Goal: Task Accomplishment & Management: Use online tool/utility

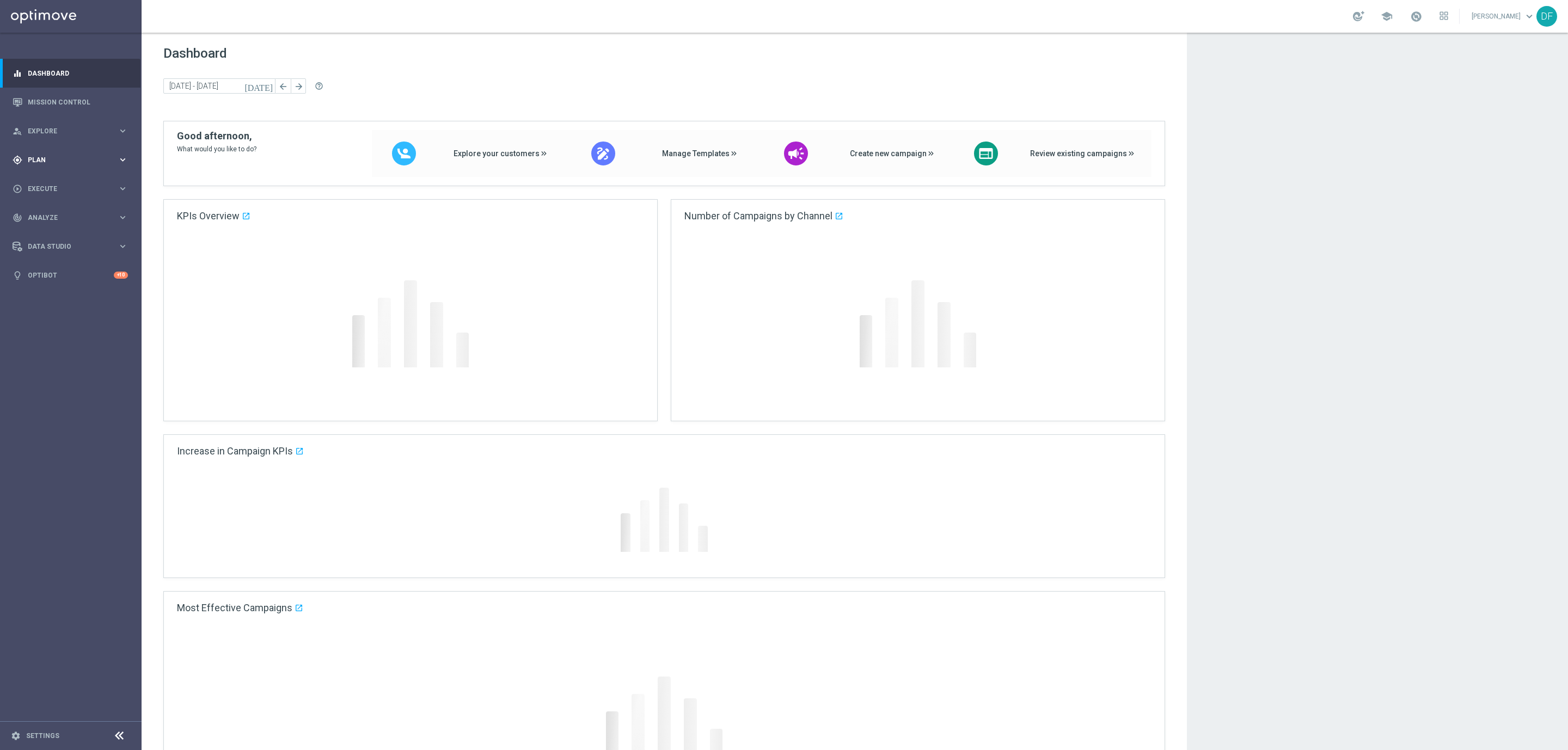
click at [36, 158] on span "Plan" at bounding box center [73, 160] width 90 height 7
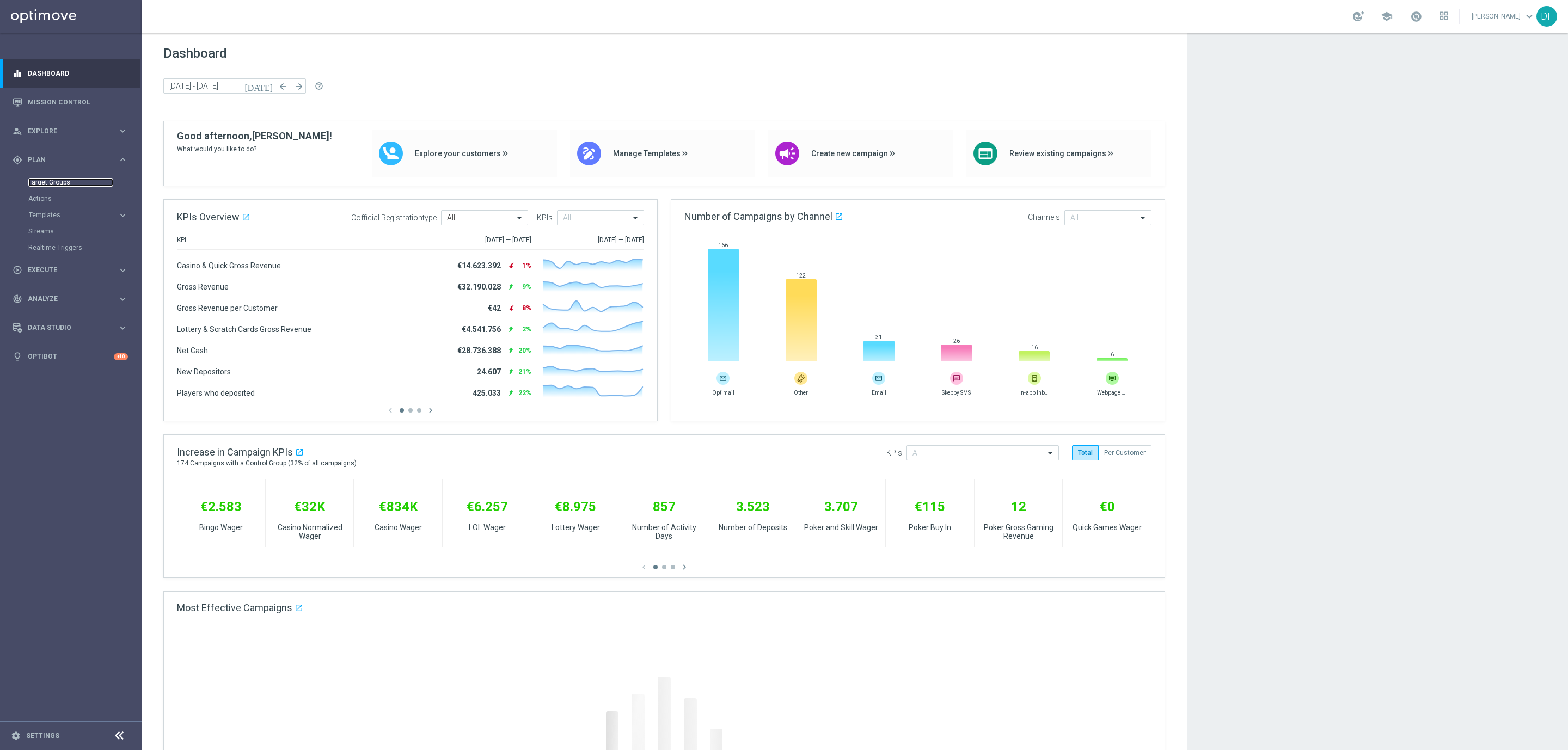
click at [49, 178] on link "Target Groups" at bounding box center [70, 182] width 84 height 8
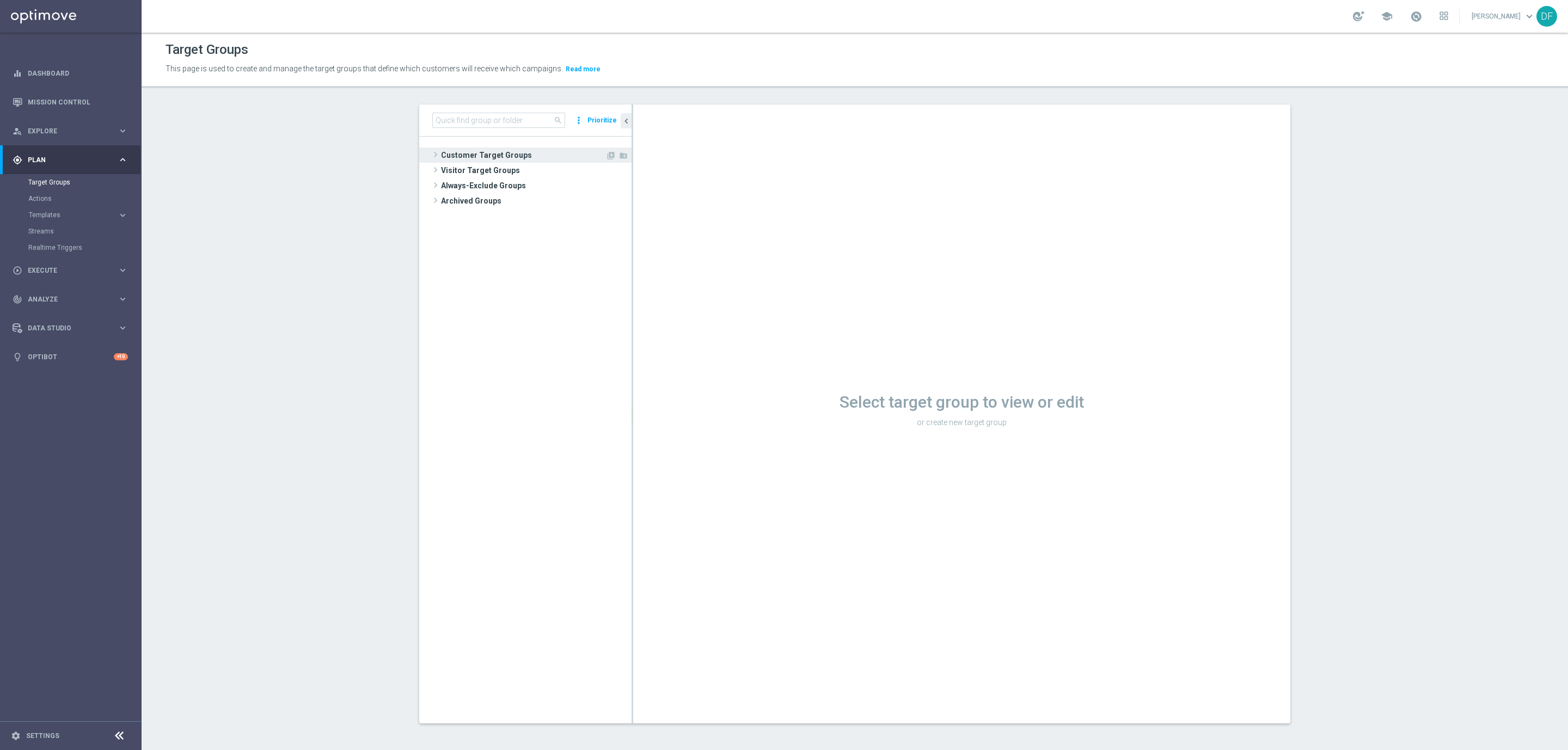
click at [476, 157] on span "Customer Target Groups" at bounding box center [523, 155] width 164 height 15
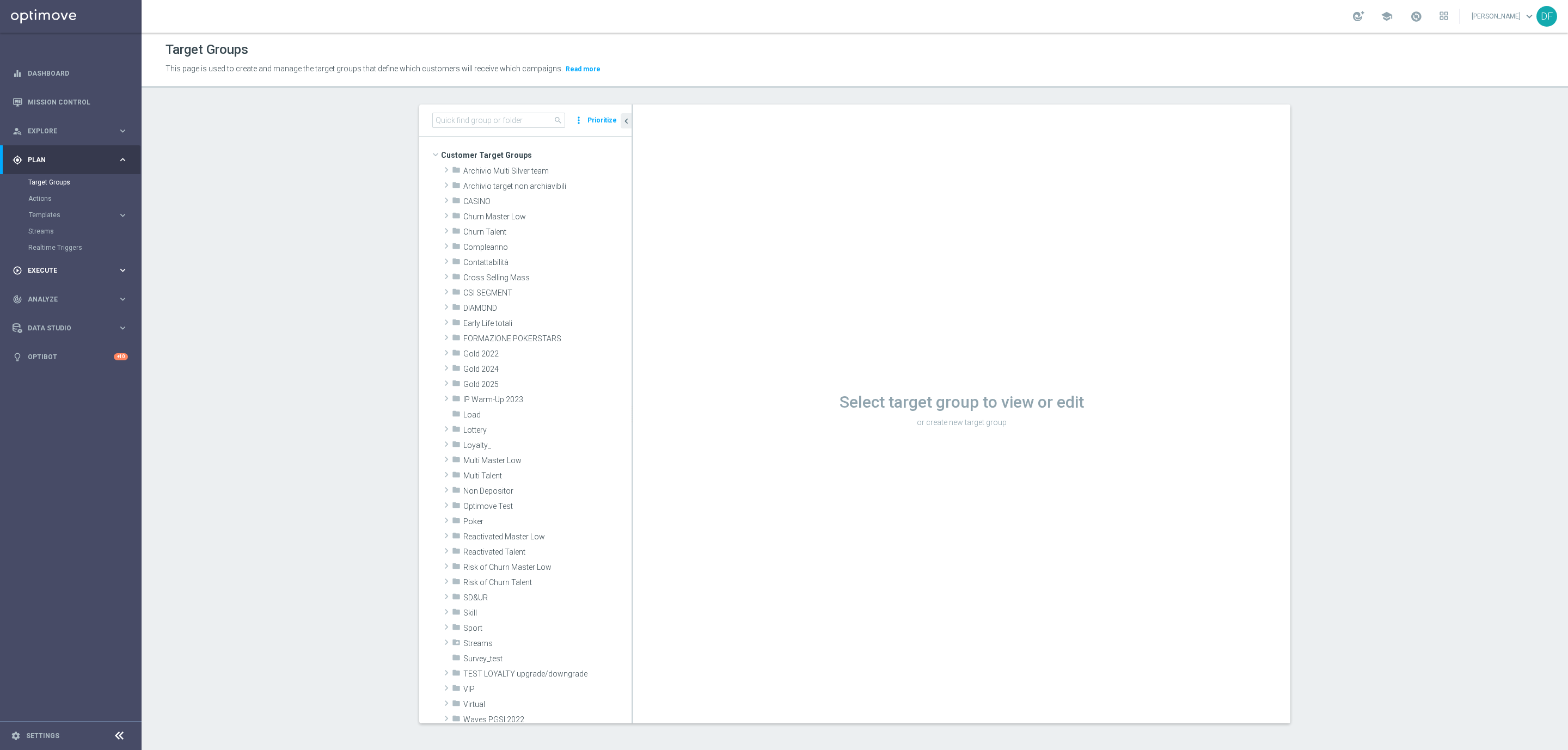
click at [72, 268] on span "Execute" at bounding box center [73, 270] width 90 height 7
click at [35, 188] on span "Execute" at bounding box center [73, 189] width 90 height 7
click at [56, 165] on div "gps_fixed Plan keyboard_arrow_right" at bounding box center [70, 160] width 141 height 29
click at [46, 270] on span "Execute" at bounding box center [73, 269] width 90 height 7
click at [63, 209] on link "Campaign Builder" at bounding box center [70, 210] width 84 height 8
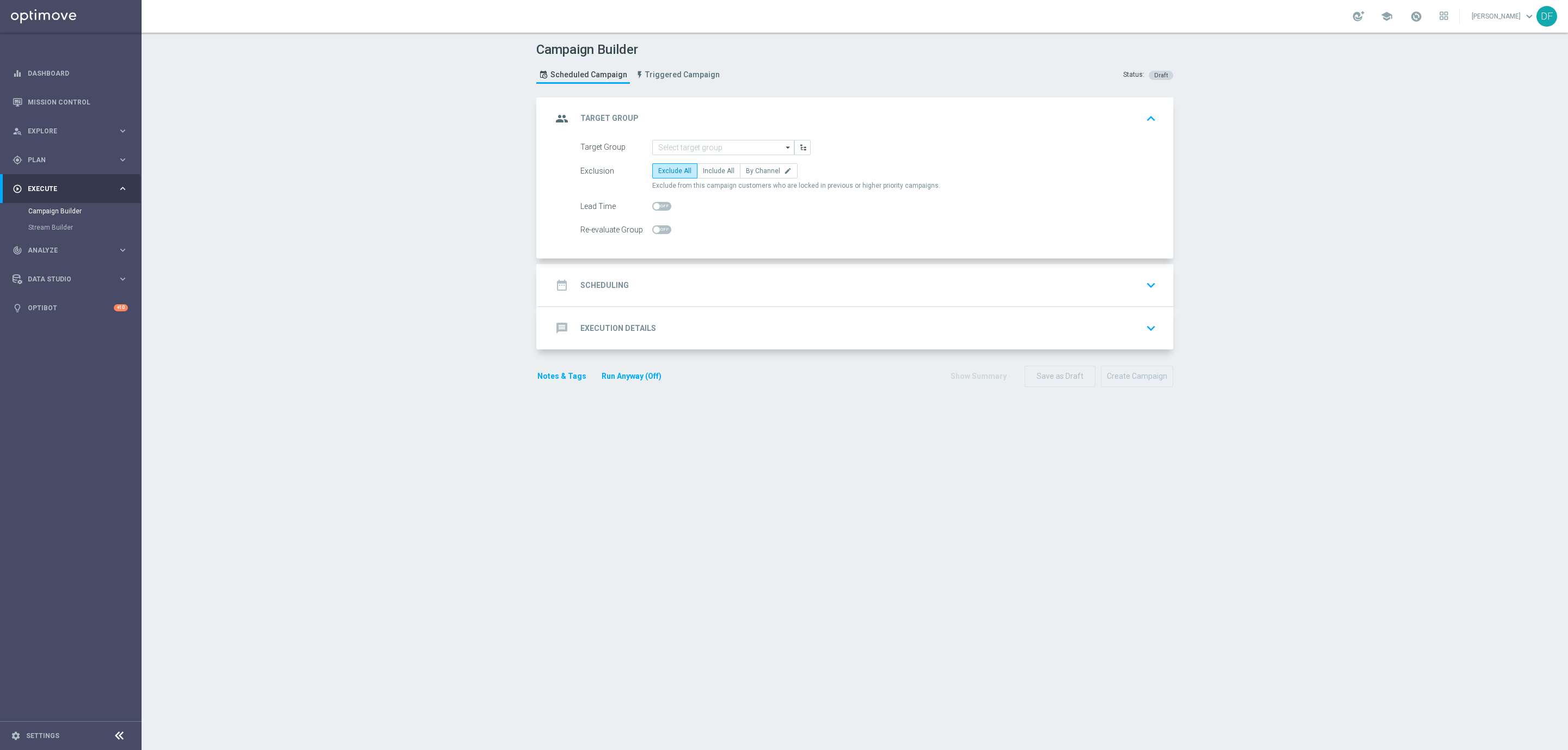
click at [606, 289] on h2 "Scheduling" at bounding box center [604, 285] width 49 height 10
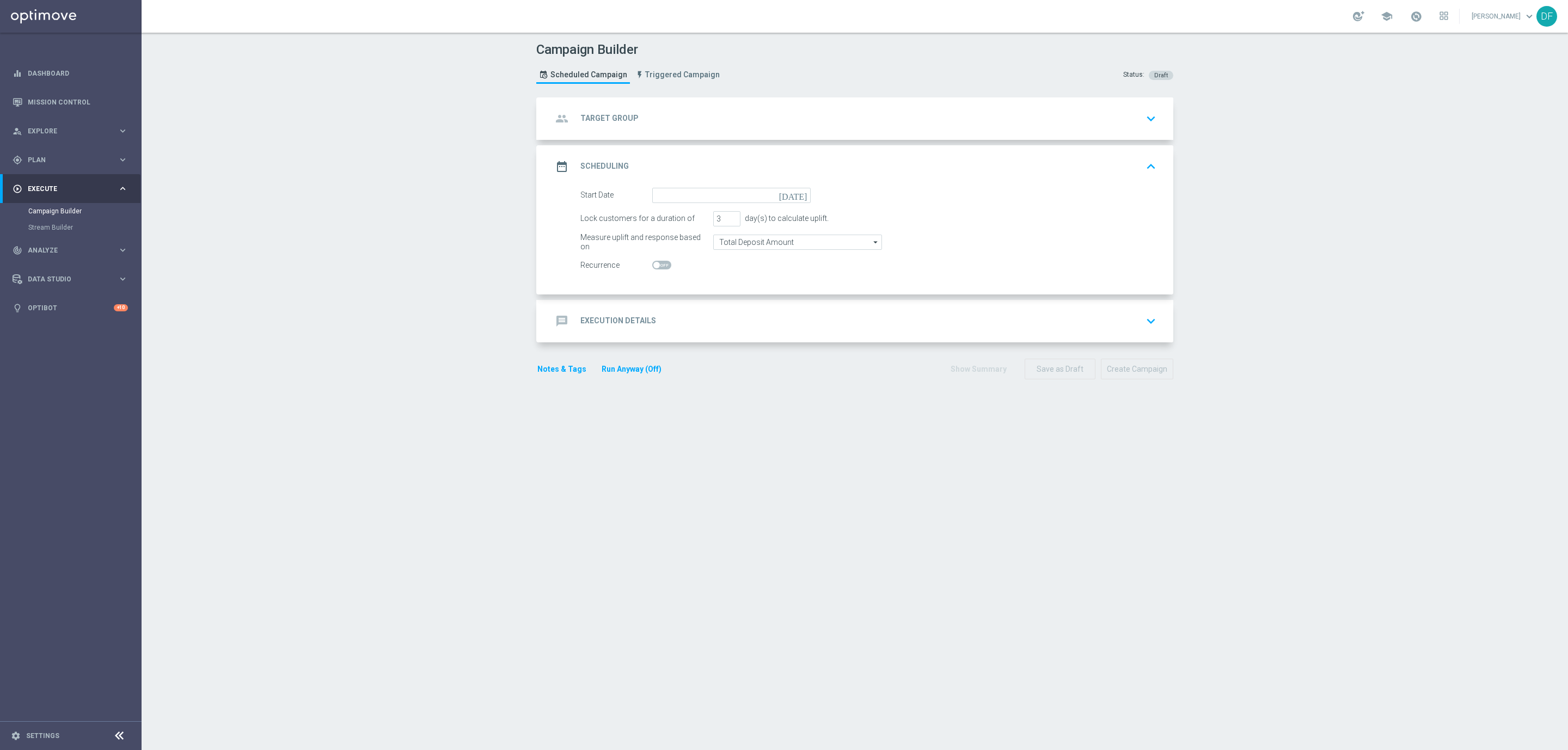
click at [619, 133] on div "group Target Group keyboard_arrow_down" at bounding box center [856, 118] width 634 height 42
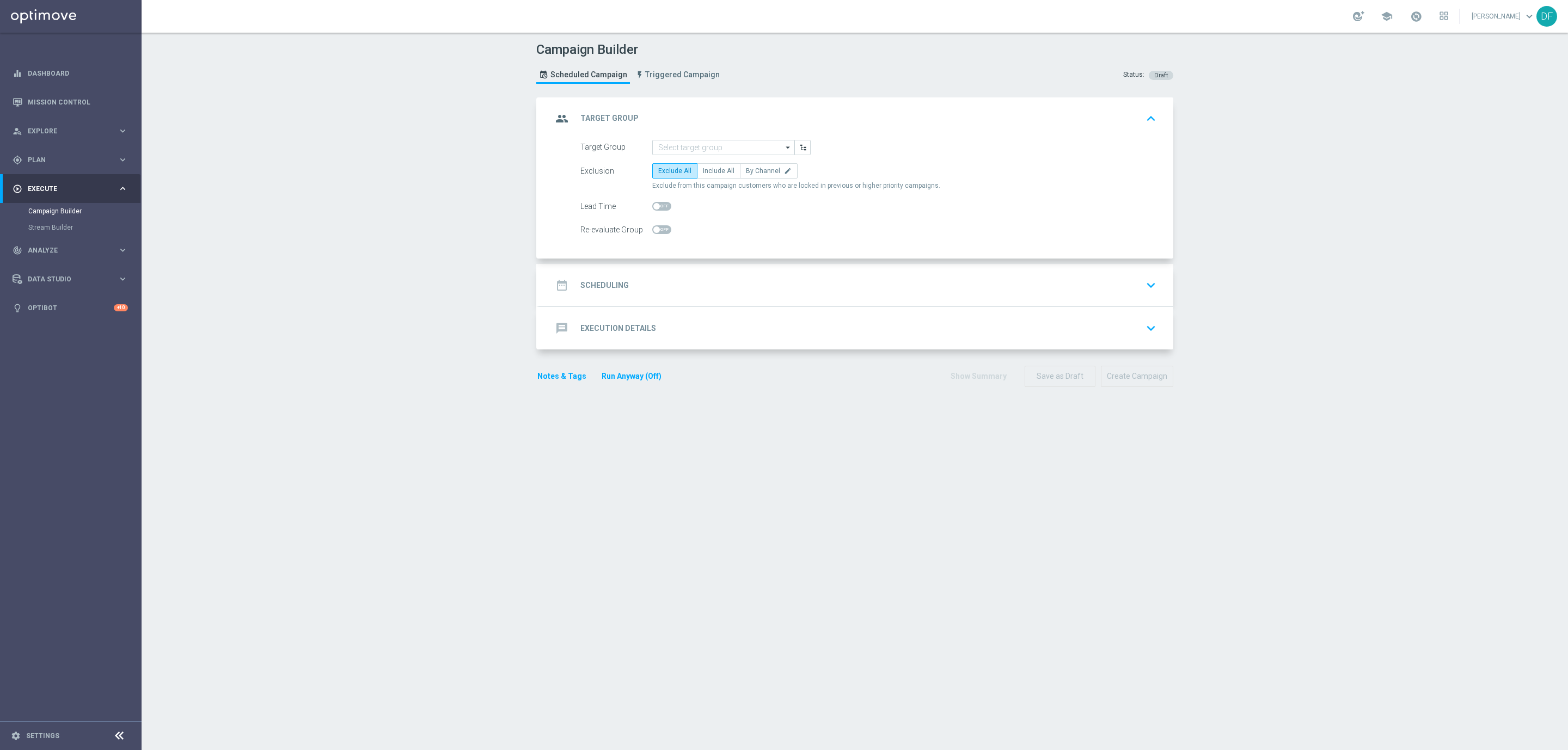
click at [662, 206] on span at bounding box center [662, 206] width 19 height 8
click at [662, 206] on input "checkbox" at bounding box center [662, 206] width 19 height 8
click at [637, 284] on div "date_range Scheduling keyboard_arrow_down" at bounding box center [856, 285] width 608 height 21
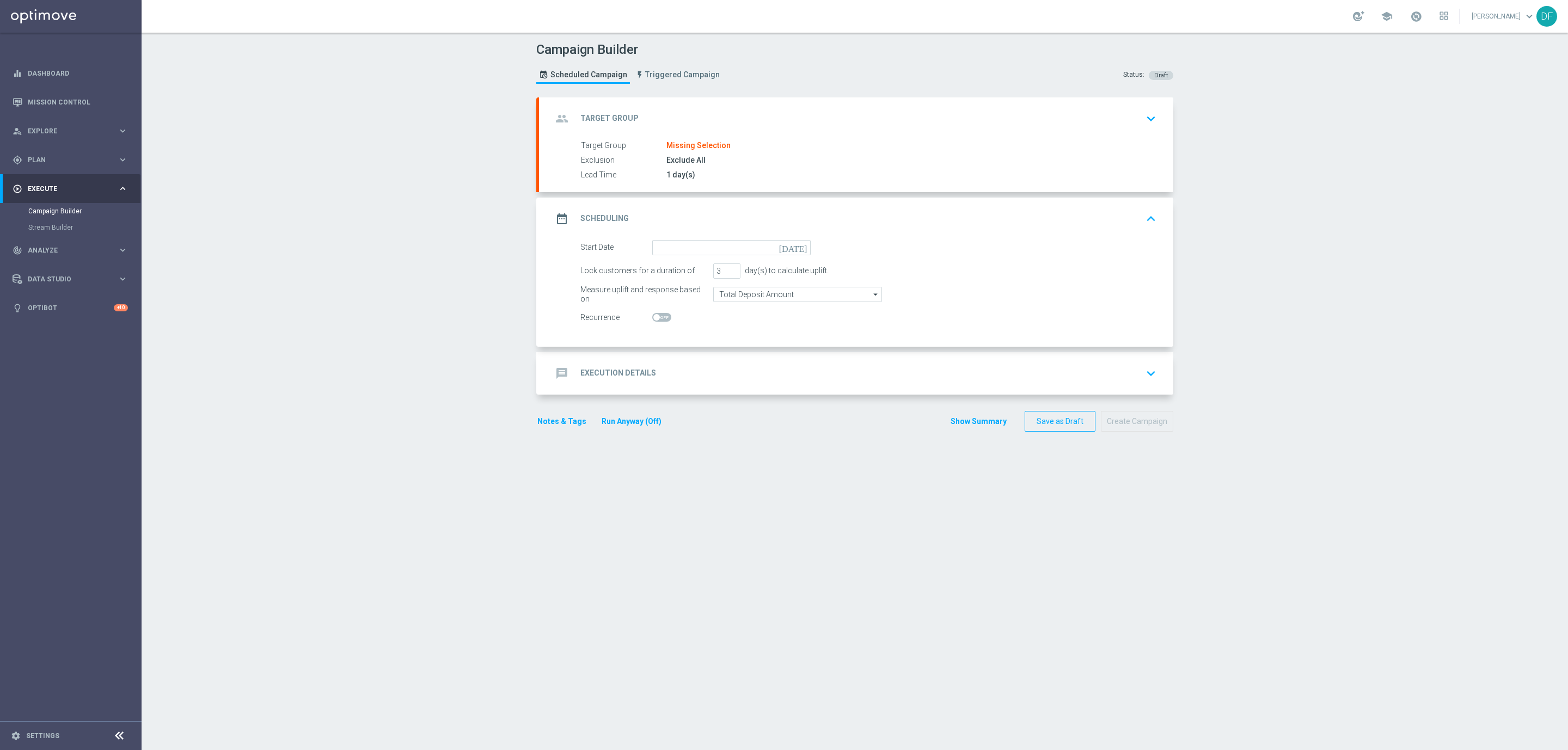
click at [647, 379] on div "message Execution Details keyboard_arrow_down" at bounding box center [856, 374] width 608 height 21
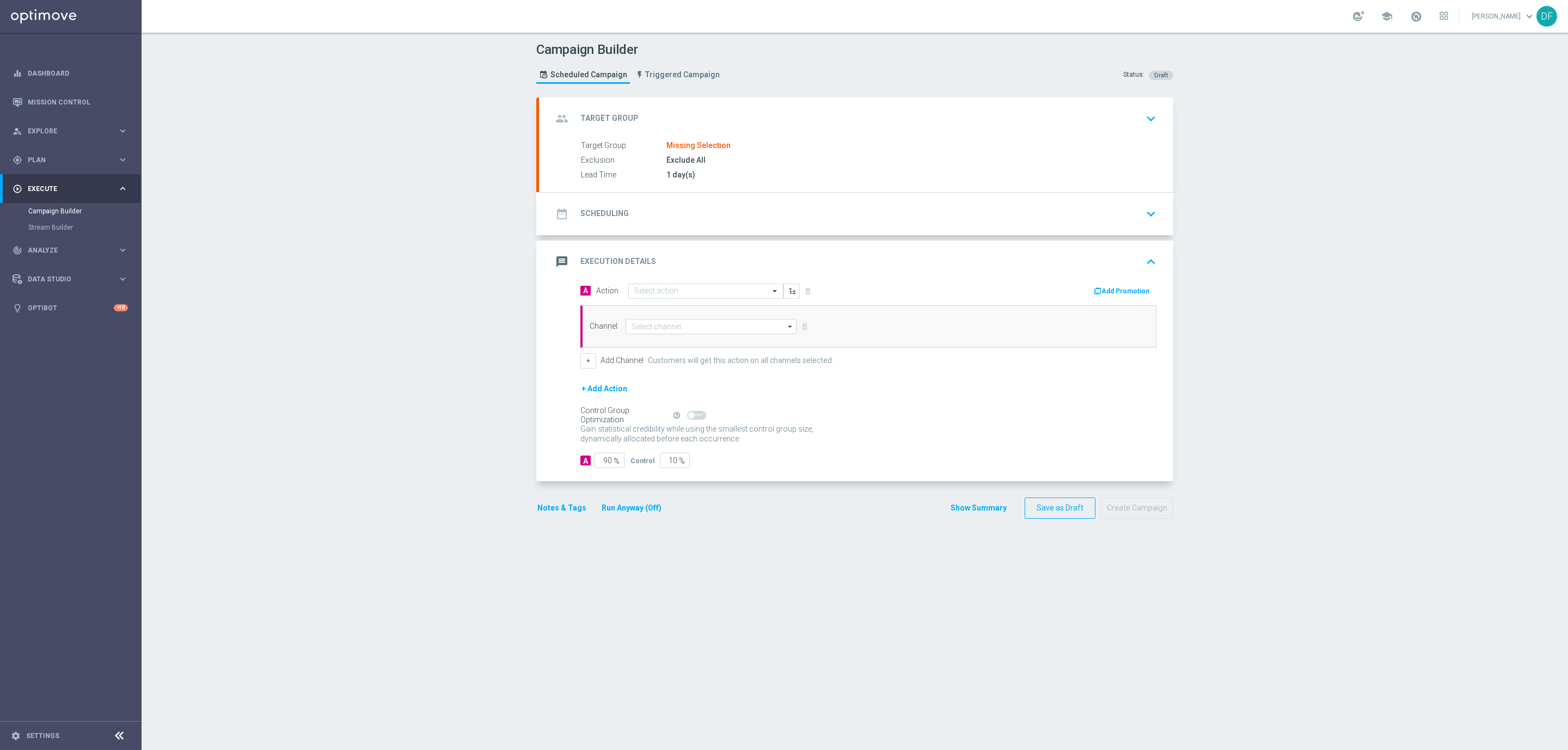
click at [642, 152] on div "Target Group Missing Selection Exclusion Exclude All Lead Time 1 day(s)" at bounding box center [856, 161] width 634 height 41
click at [1143, 111] on icon "keyboard_arrow_down" at bounding box center [1150, 118] width 16 height 16
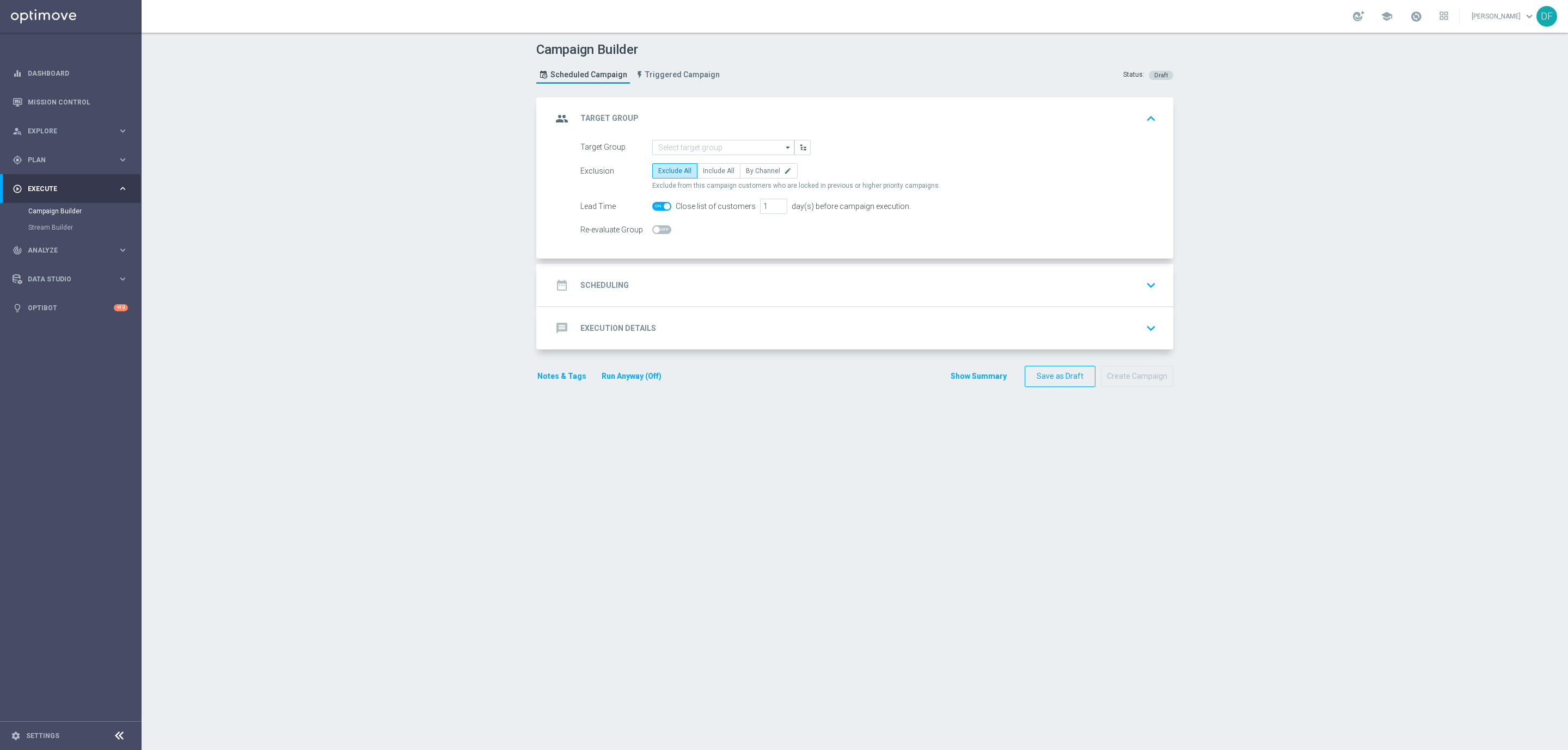
click at [657, 210] on span at bounding box center [662, 206] width 19 height 8
click at [657, 210] on input "checkbox" at bounding box center [662, 206] width 19 height 8
checkbox input "false"
click at [606, 301] on div "date_range Scheduling keyboard_arrow_down" at bounding box center [856, 284] width 634 height 42
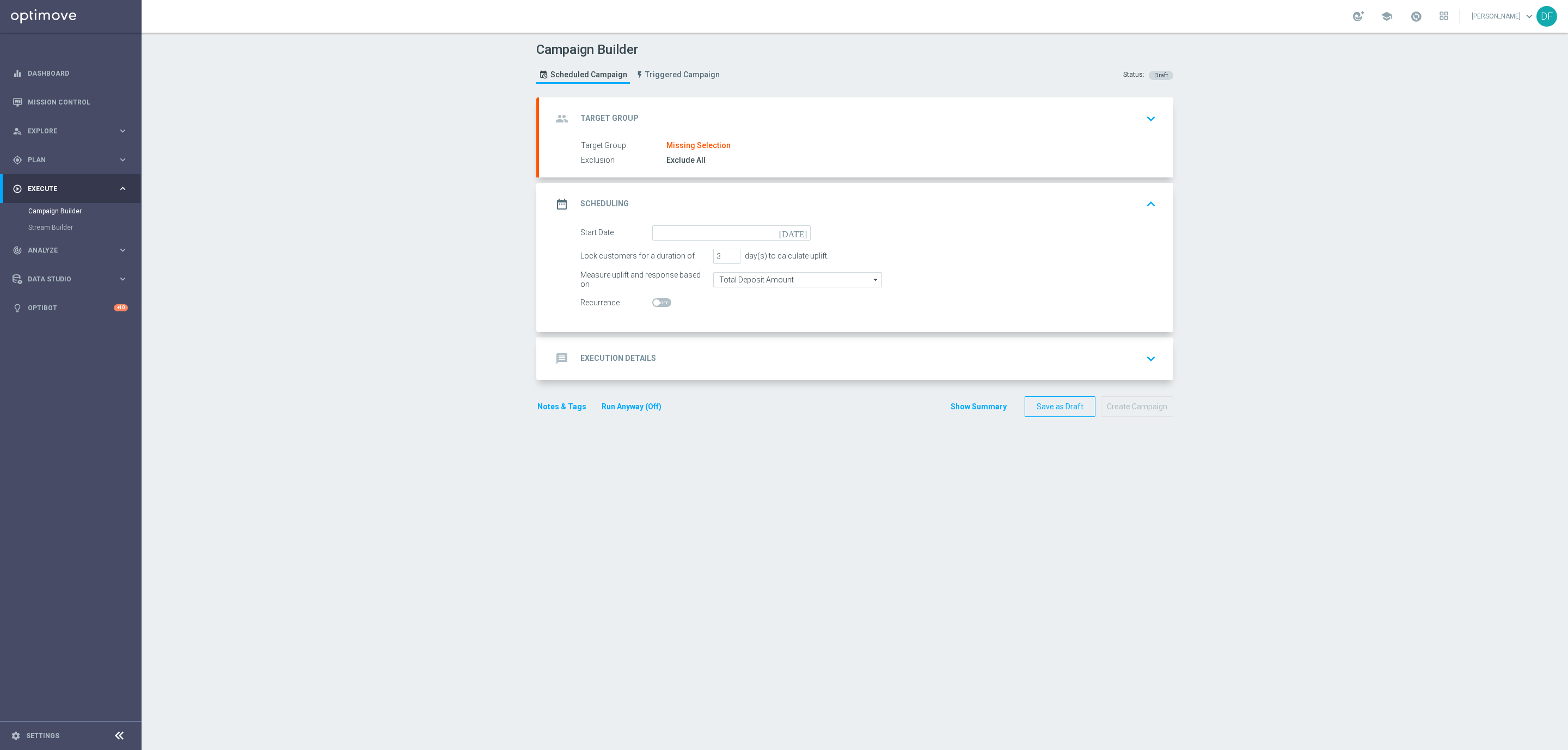
click at [799, 233] on icon "[DATE]" at bounding box center [795, 231] width 32 height 12
click at [429, 251] on div "Campaign Builder Scheduled Campaign Triggered Campaign Status: Draft group Targ…" at bounding box center [855, 391] width 1426 height 718
click at [1145, 119] on icon "keyboard_arrow_down" at bounding box center [1150, 118] width 16 height 16
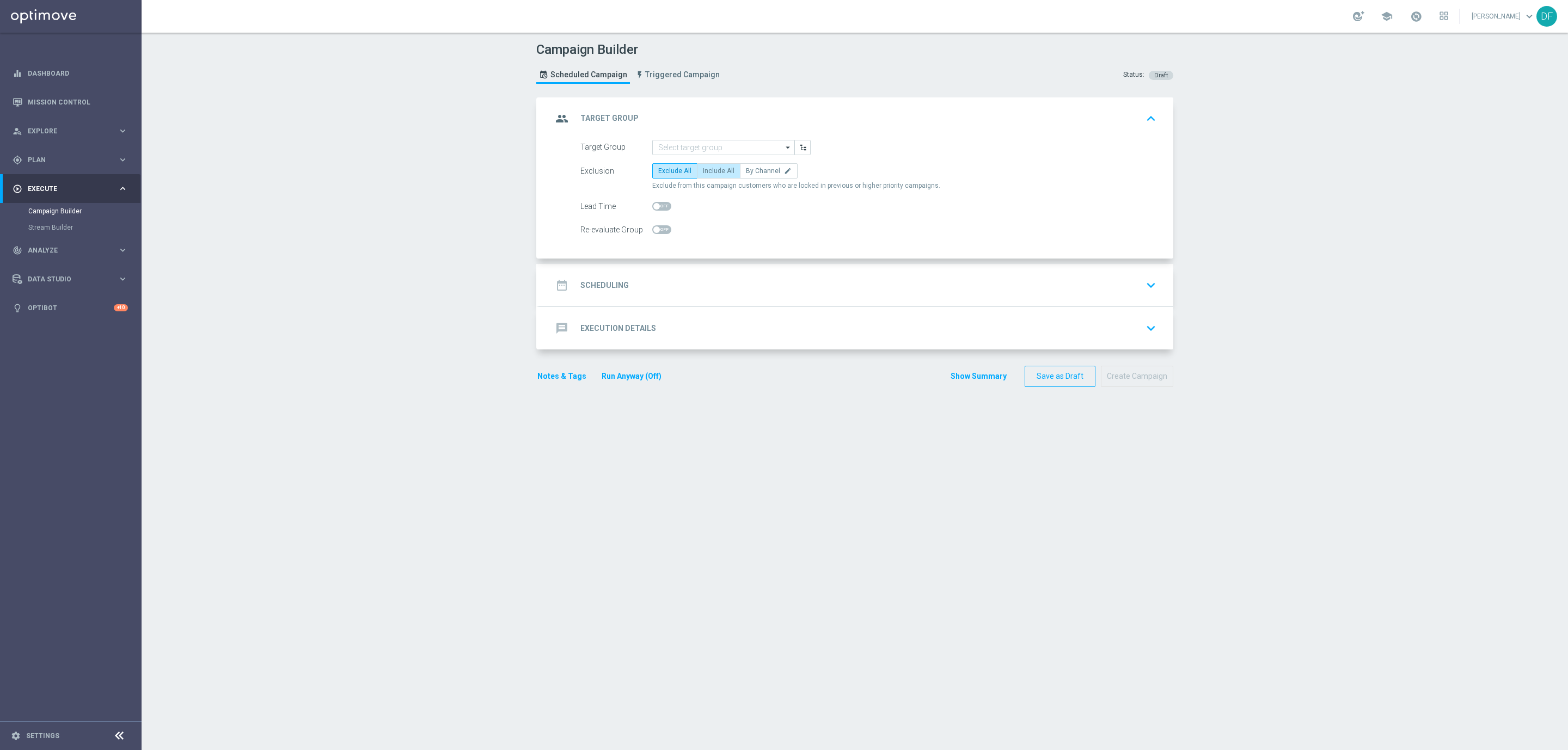
click at [716, 171] on span "Include All" at bounding box center [719, 171] width 32 height 8
click at [709, 171] on input "Include All" at bounding box center [707, 173] width 8 height 8
radio input "true"
click at [658, 209] on span at bounding box center [662, 206] width 19 height 8
click at [658, 209] on input "checkbox" at bounding box center [662, 206] width 19 height 8
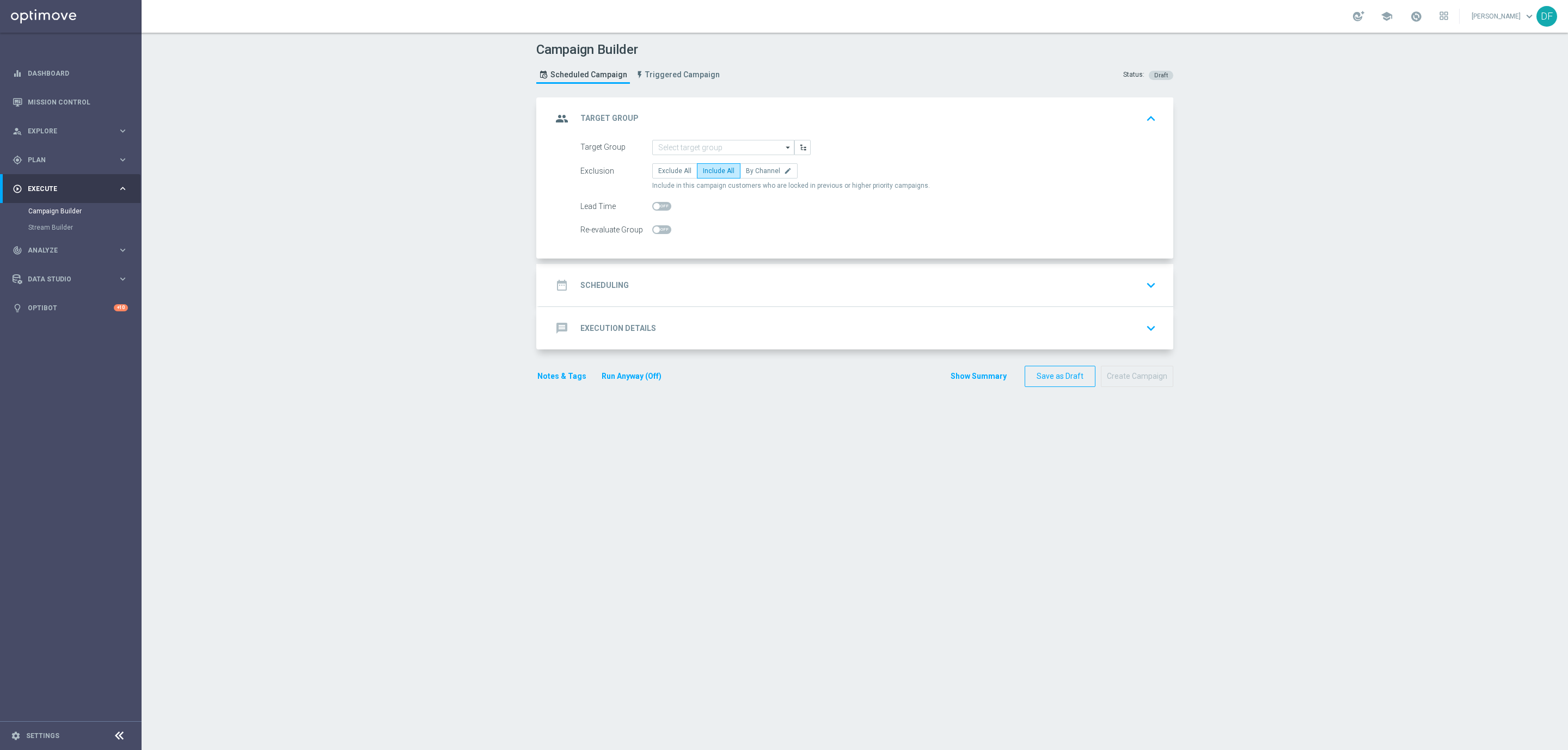
checkbox input "true"
